Goal: Task Accomplishment & Management: Complete application form

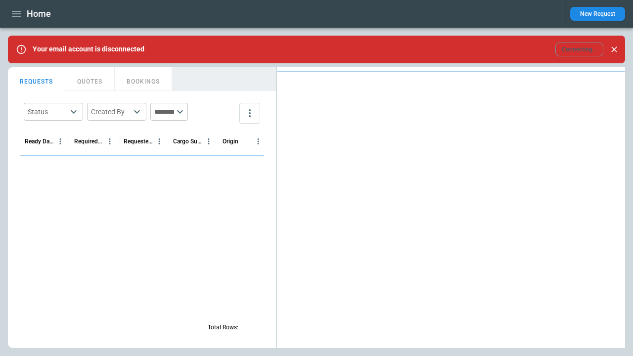
click at [16, 14] on icon "button" at bounding box center [16, 14] width 9 height 6
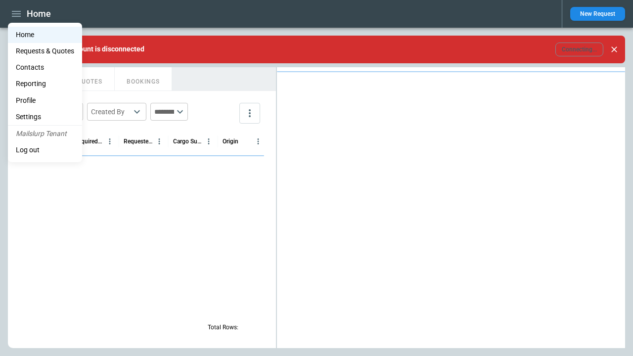
click at [45, 67] on li "Contacts" at bounding box center [45, 67] width 74 height 16
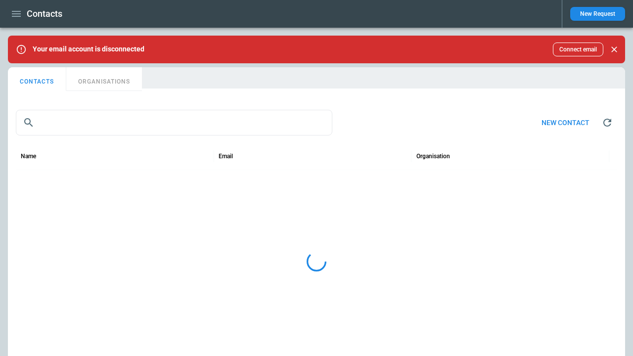
click at [104, 79] on button "ORGANISATIONS" at bounding box center [104, 79] width 76 height 24
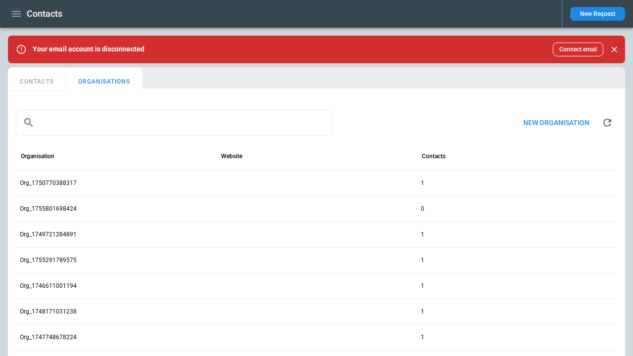
click at [556, 123] on button "New organisation" at bounding box center [556, 122] width 82 height 21
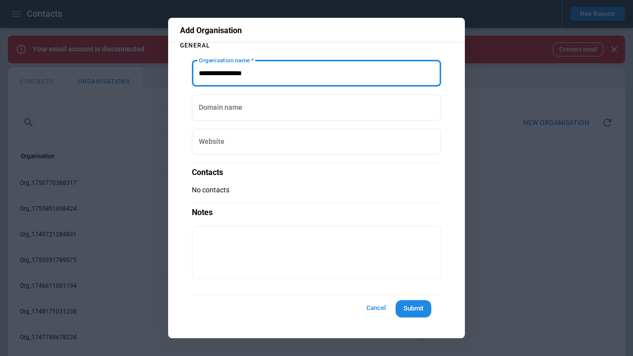
type input "**********"
click at [413, 309] on button "Submit" at bounding box center [414, 308] width 36 height 17
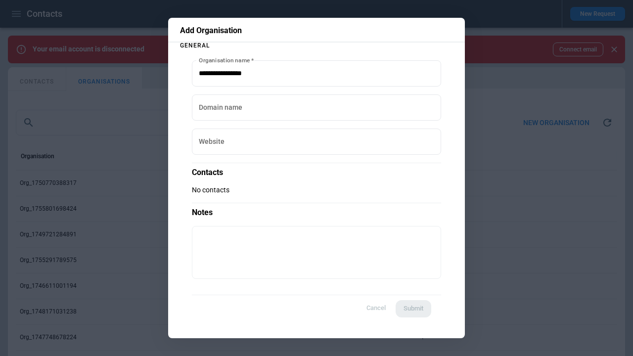
click at [37, 79] on button "CONTACTS" at bounding box center [37, 79] width 58 height 24
